Goal: Task Accomplishment & Management: Manage account settings

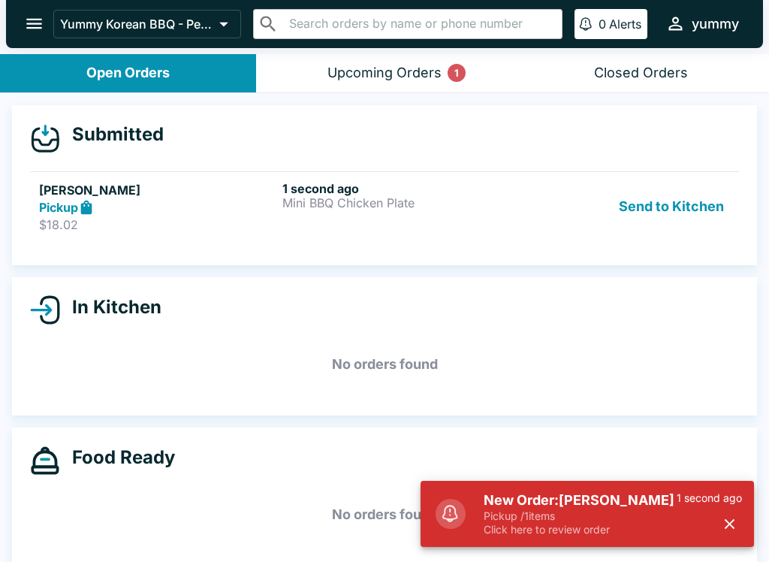
click at [650, 518] on p "Pickup / 1 items" at bounding box center [579, 516] width 193 height 14
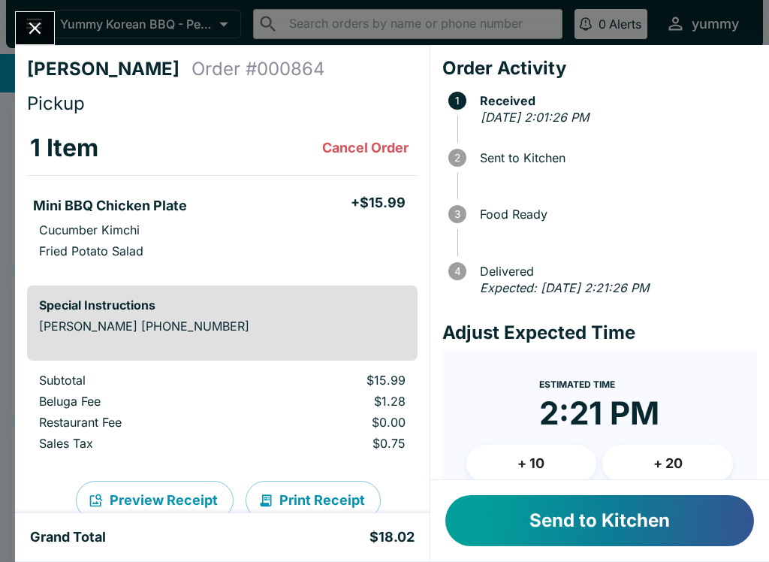
click at [599, 523] on button "Send to Kitchen" at bounding box center [599, 520] width 309 height 51
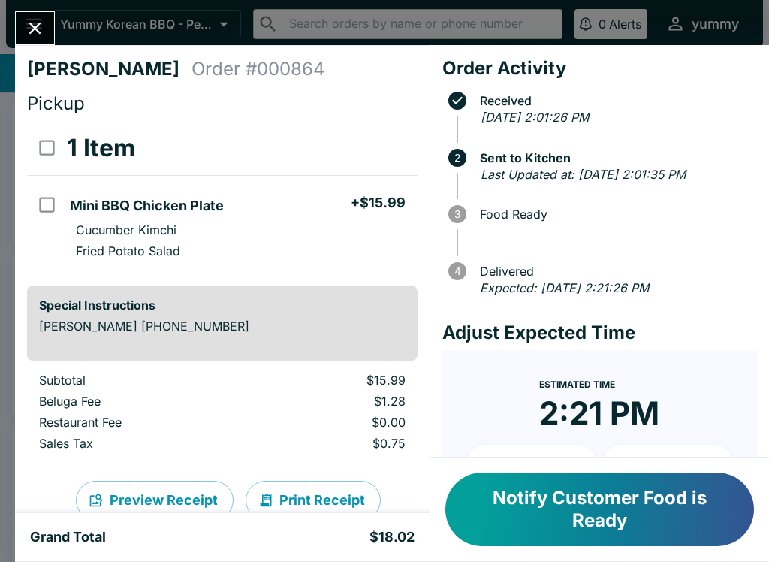
click at [581, 516] on button "Notify Customer Food is Ready" at bounding box center [599, 509] width 309 height 74
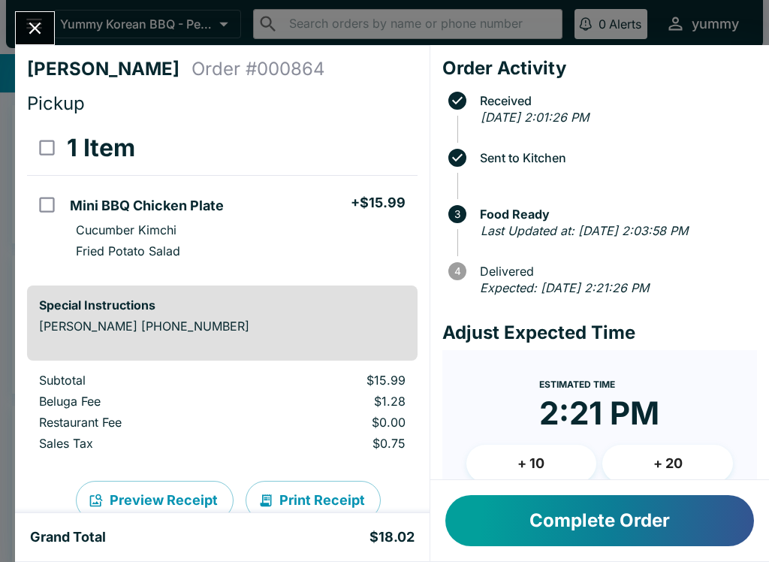
click at [599, 529] on button "Complete Order" at bounding box center [599, 520] width 309 height 51
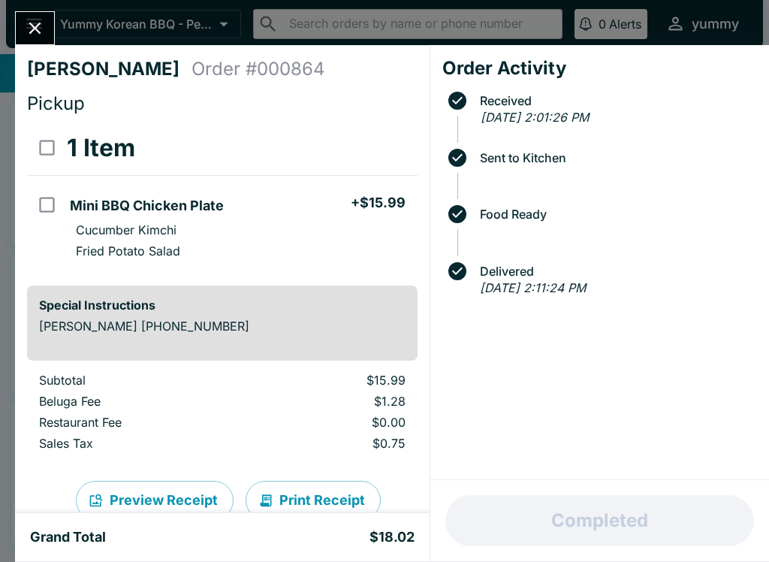
click at [43, 35] on icon "Close" at bounding box center [35, 28] width 20 height 20
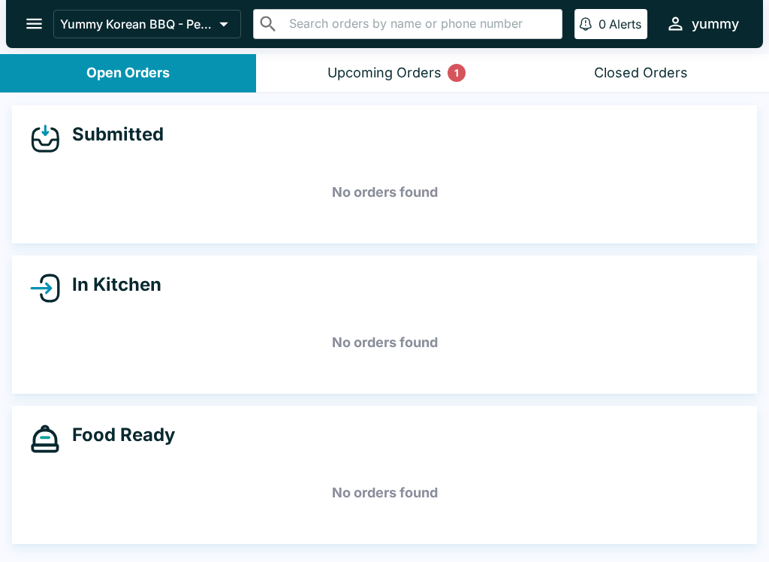
click at [409, 71] on div "Upcoming Orders 1" at bounding box center [384, 73] width 114 height 17
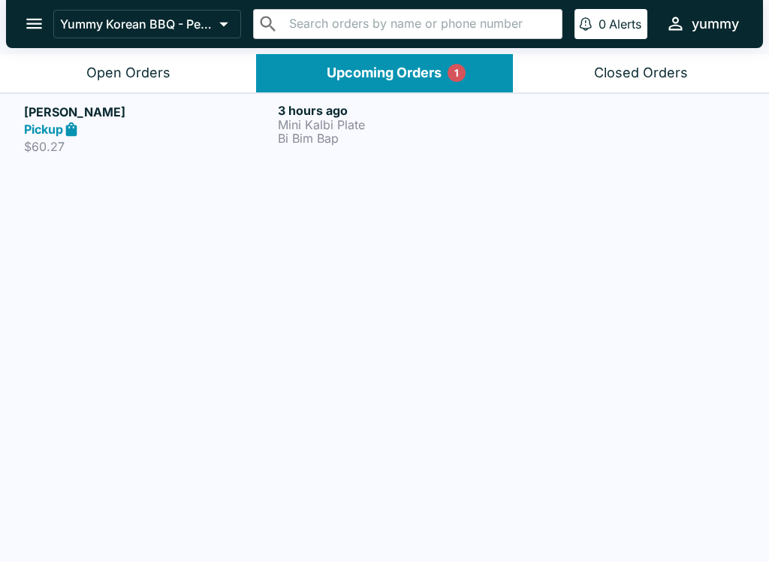
click at [345, 126] on p "Mini Kalbi Plate" at bounding box center [402, 125] width 248 height 14
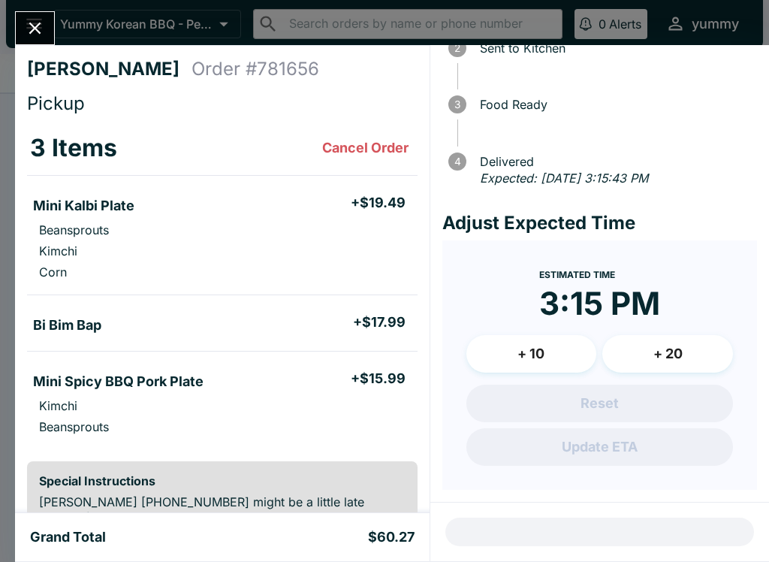
scroll to position [141, 0]
click at [36, 40] on button "Close" at bounding box center [35, 28] width 38 height 32
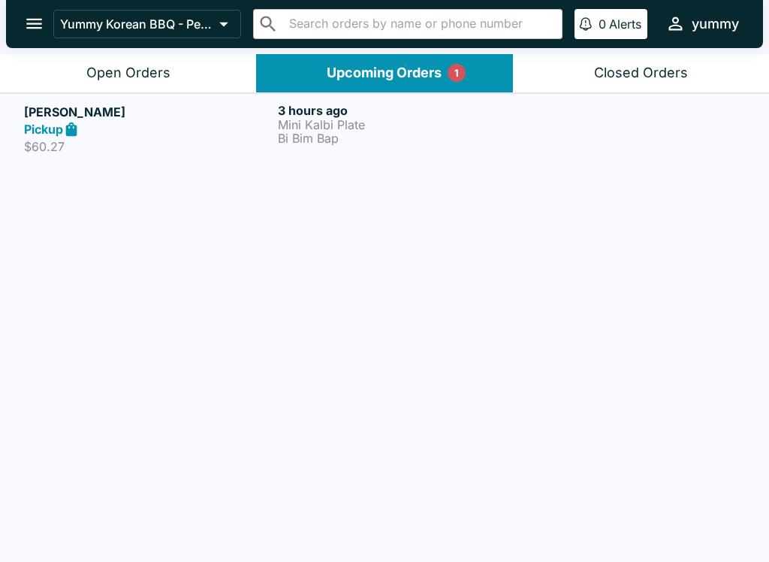
click at [146, 71] on div "Open Orders" at bounding box center [128, 73] width 84 height 17
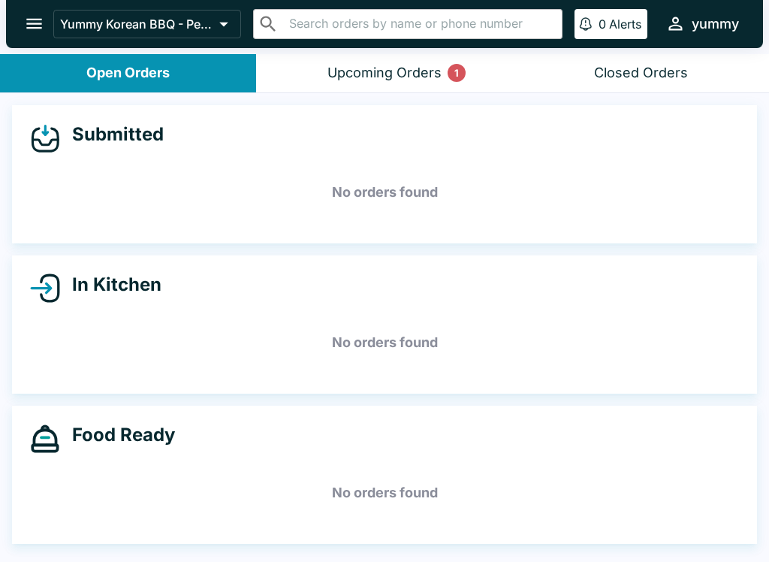
click at [405, 79] on div "Upcoming Orders 1" at bounding box center [384, 73] width 114 height 17
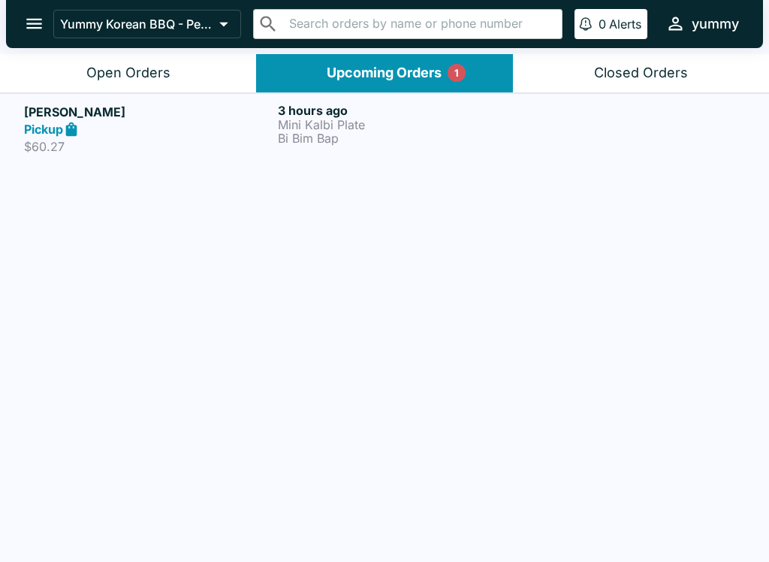
click at [193, 137] on div "Pickup" at bounding box center [148, 129] width 248 height 17
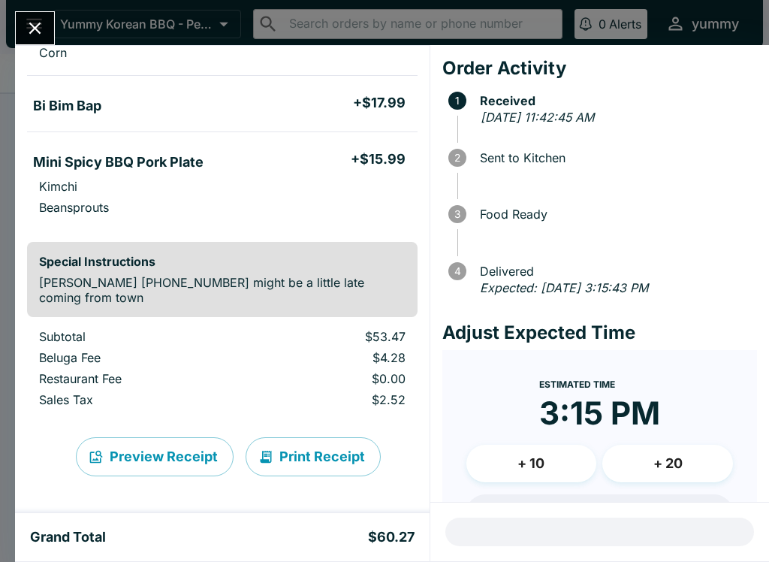
scroll to position [219, 0]
click at [30, 25] on icon "Close" at bounding box center [35, 28] width 20 height 20
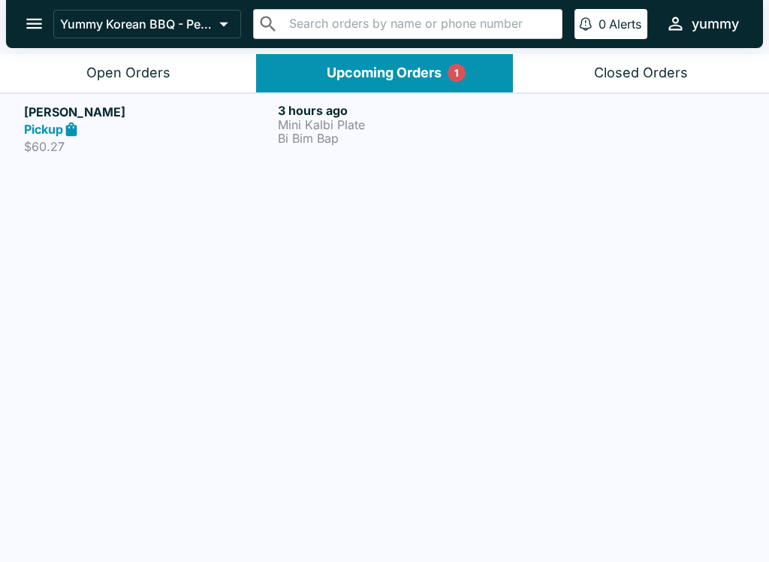
click at [178, 98] on link "[PERSON_NAME] Pickup $60.27 3 hours ago Mini Kalbi Plate Bi Bim Bap" at bounding box center [384, 128] width 769 height 71
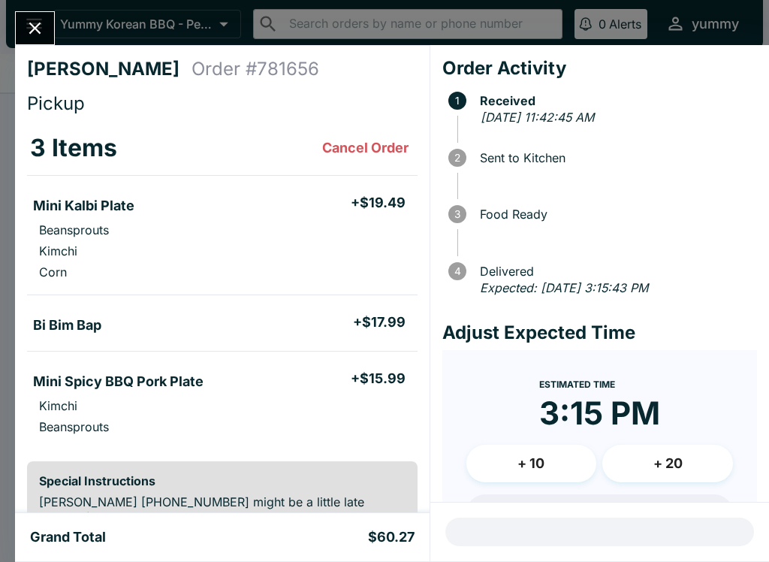
click at [35, 22] on icon "Close" at bounding box center [35, 28] width 20 height 20
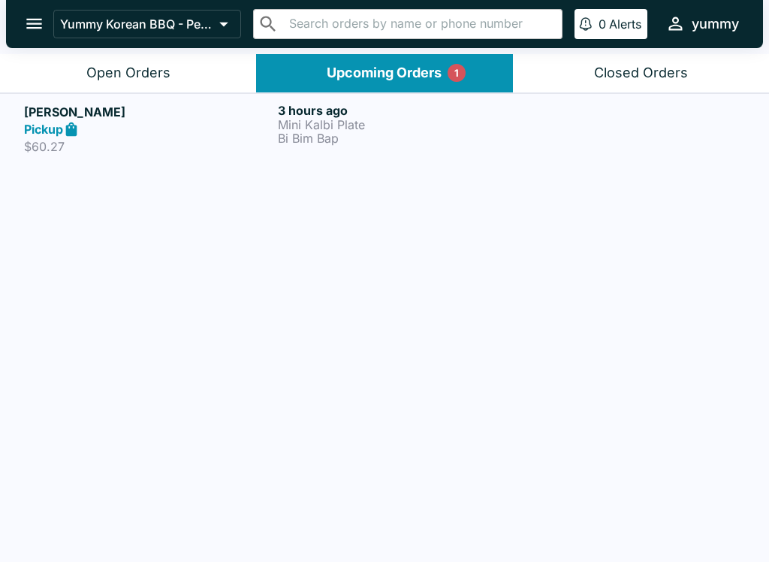
click at [95, 67] on div "Open Orders" at bounding box center [128, 73] width 84 height 17
